Goal: Information Seeking & Learning: Learn about a topic

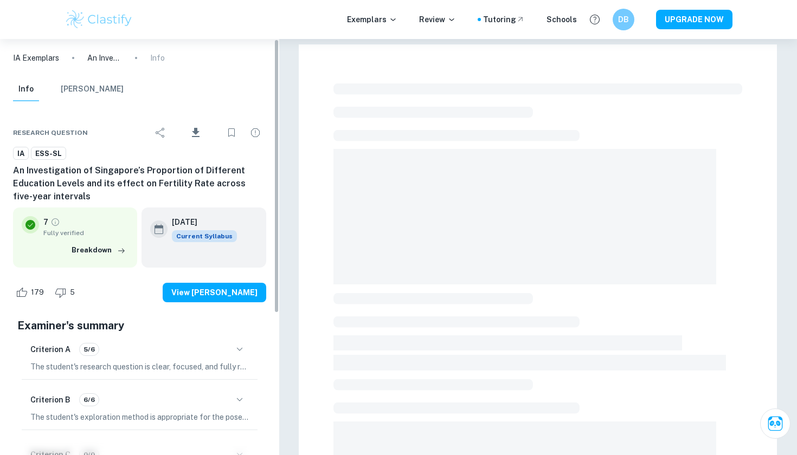
click at [338, 215] on span at bounding box center [524, 216] width 383 height 135
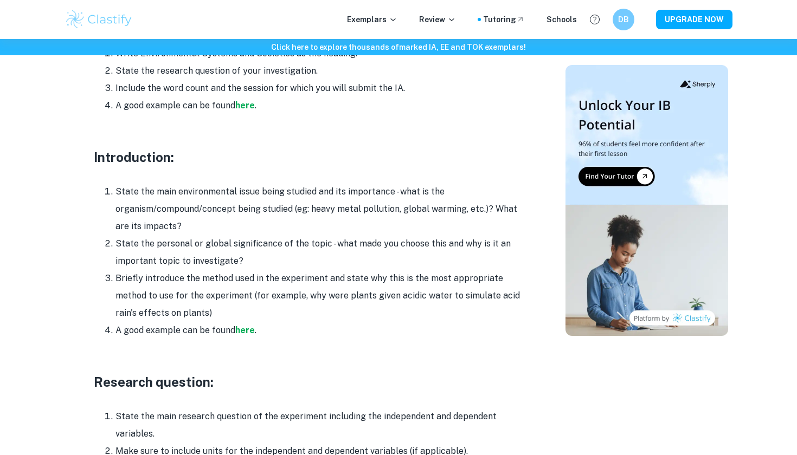
scroll to position [656, 0]
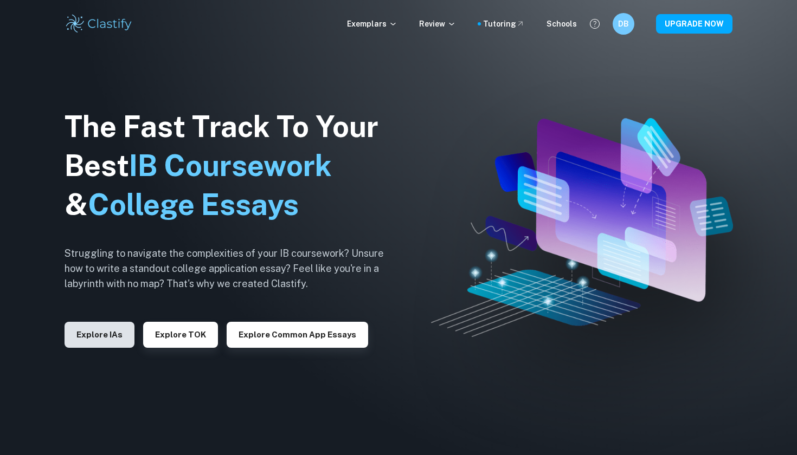
click at [114, 328] on button "Explore IAs" at bounding box center [99, 335] width 70 height 26
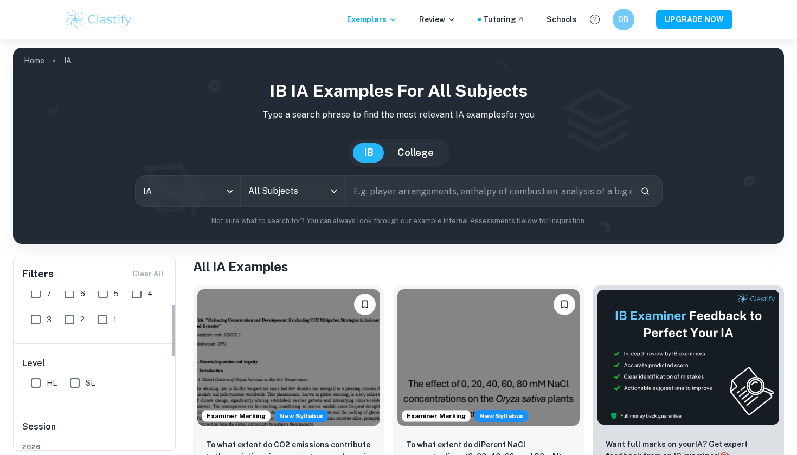
scroll to position [36, 0]
click at [36, 295] on input "7" at bounding box center [36, 294] width 22 height 22
checkbox input "true"
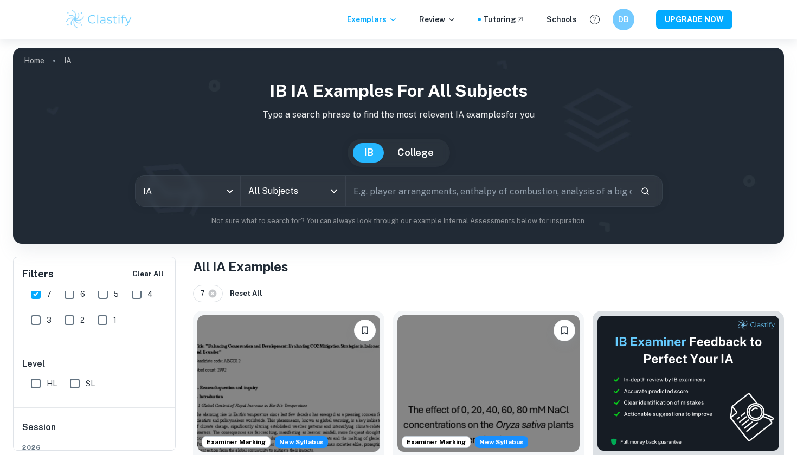
click at [263, 193] on input "All Subjects" at bounding box center [284, 191] width 79 height 21
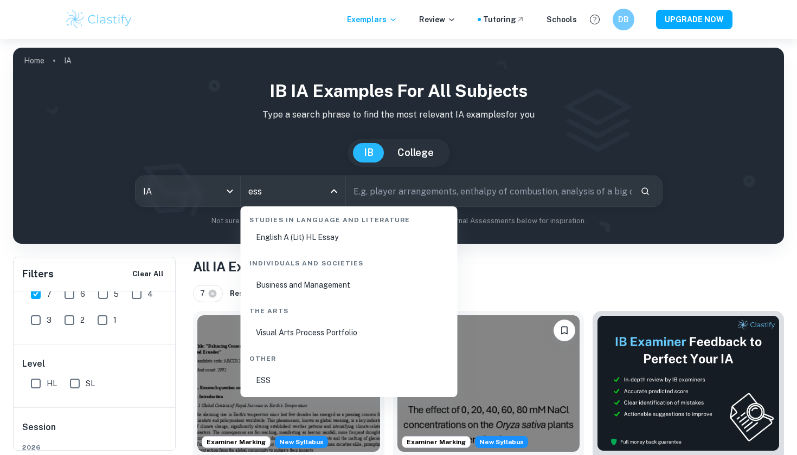
scroll to position [36, 0]
click at [304, 387] on li "ESS" at bounding box center [349, 380] width 208 height 25
type input "ESS"
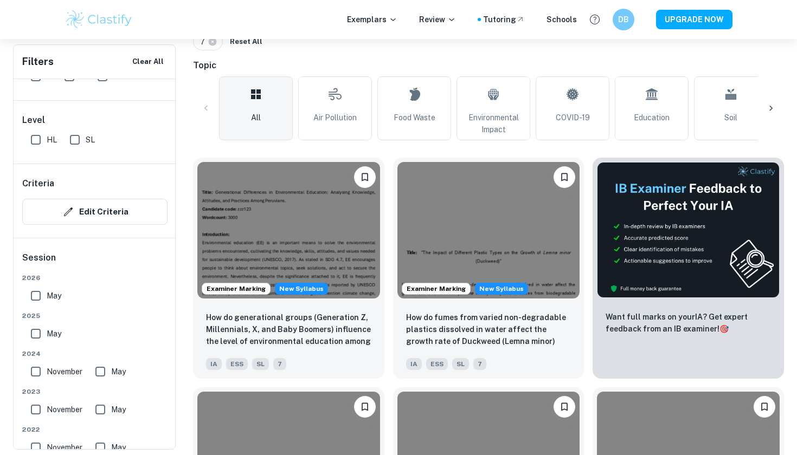
scroll to position [300, 0]
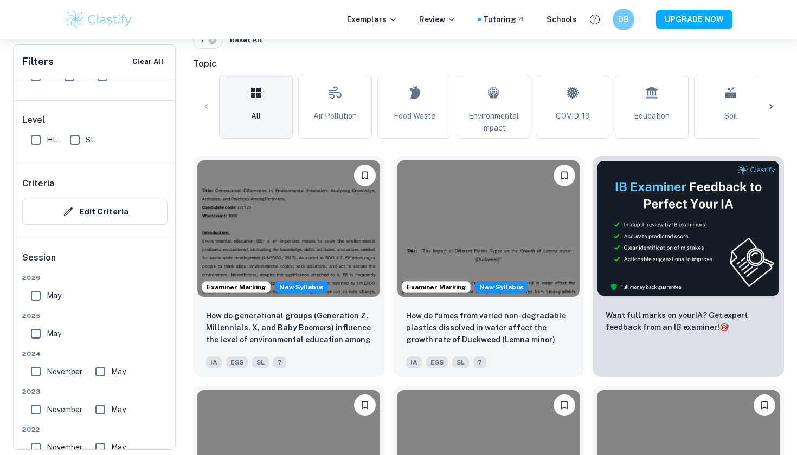
click at [98, 375] on input "May" at bounding box center [100, 372] width 22 height 22
checkbox input "true"
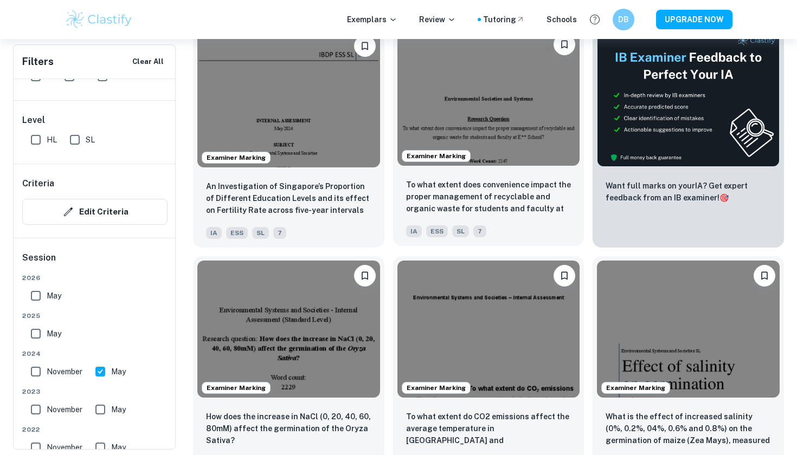
scroll to position [430, 0]
click at [577, 139] on img at bounding box center [488, 97] width 183 height 137
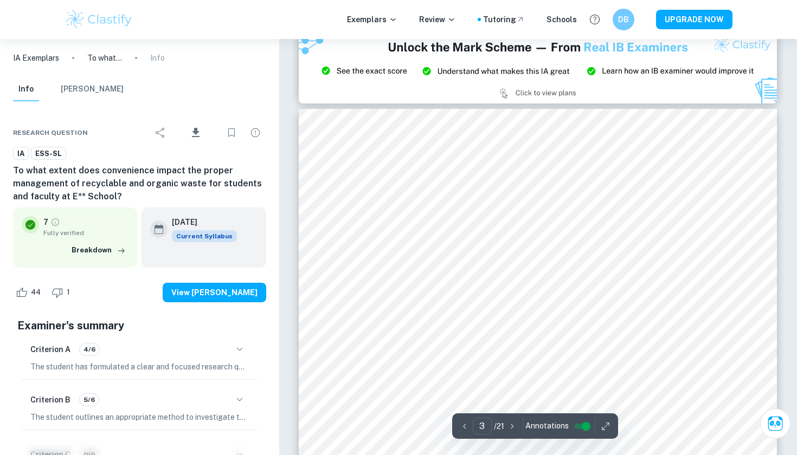
scroll to position [1363, 0]
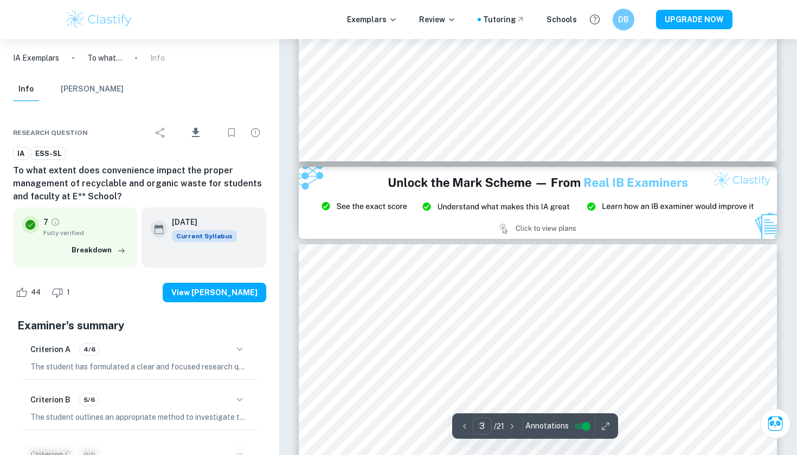
type input "2"
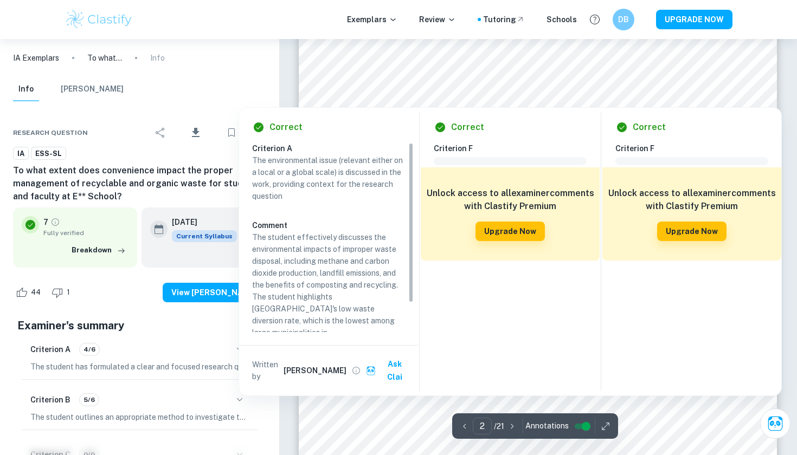
scroll to position [753, 0]
